Goal: Register for event/course

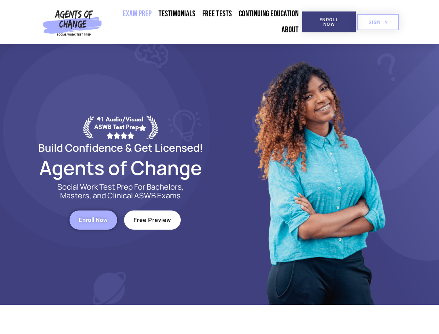
click at [220, 167] on div at bounding box center [319, 174] width 198 height 261
click at [329, 22] on span "Enroll Now" at bounding box center [329, 21] width 32 height 9
click at [378, 22] on span "SIGN IN" at bounding box center [377, 22] width 19 height 5
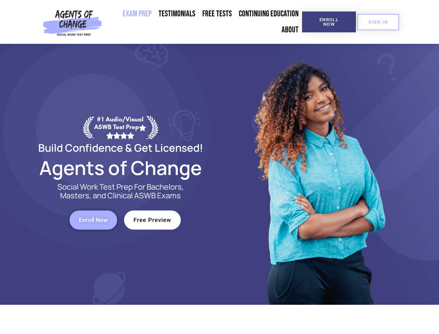
click at [93, 220] on span "Enroll Now" at bounding box center [93, 220] width 29 height 6
click at [152, 220] on span "Free Preview" at bounding box center [152, 220] width 38 height 6
